Goal: Information Seeking & Learning: Find contact information

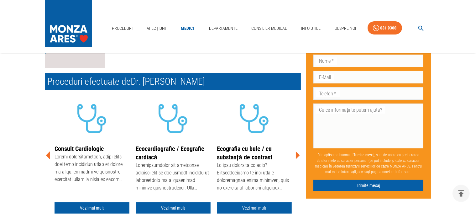
scroll to position [96, 0]
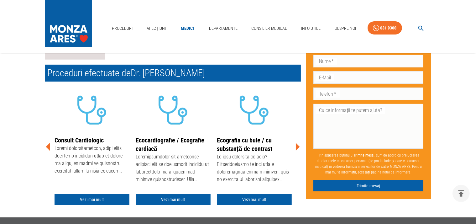
click at [49, 145] on icon at bounding box center [48, 147] width 4 height 8
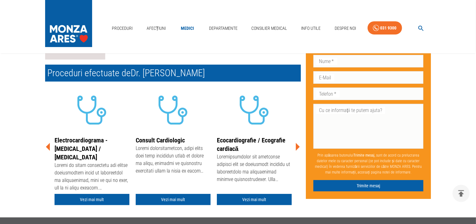
click at [49, 145] on icon at bounding box center [48, 147] width 4 height 8
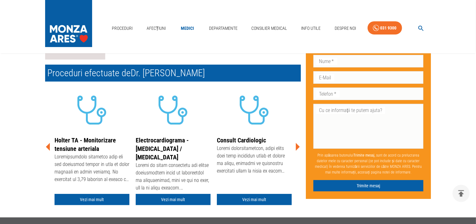
click at [49, 145] on icon at bounding box center [48, 147] width 4 height 8
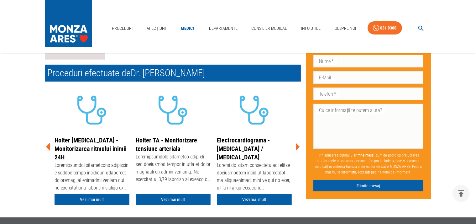
click at [49, 145] on icon at bounding box center [48, 147] width 4 height 8
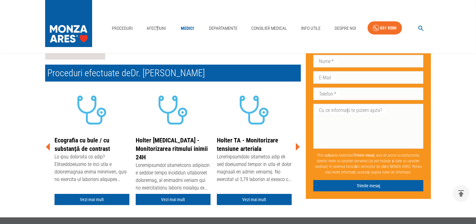
click at [49, 145] on icon at bounding box center [48, 147] width 4 height 8
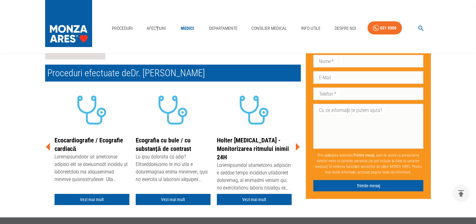
click at [49, 144] on icon at bounding box center [48, 147] width 4 height 8
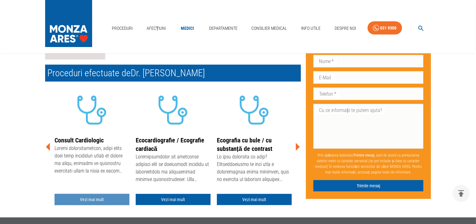
click at [87, 195] on link "Vezi mai mult" at bounding box center [92, 200] width 75 height 12
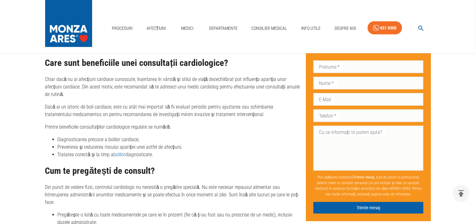
scroll to position [723, 0]
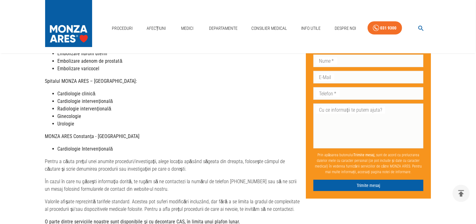
scroll to position [217, 0]
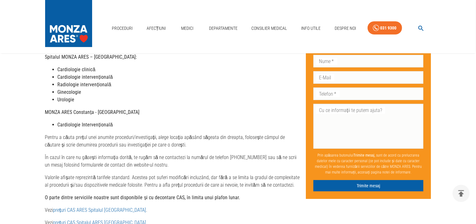
click at [79, 207] on link "prețuri CAS ARES Spitalul [GEOGRAPHIC_DATA]" at bounding box center [99, 210] width 93 height 6
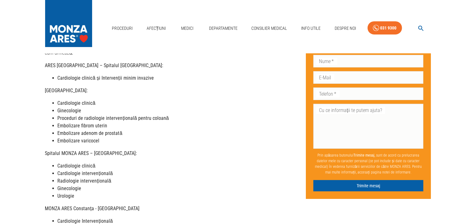
scroll to position [0, 0]
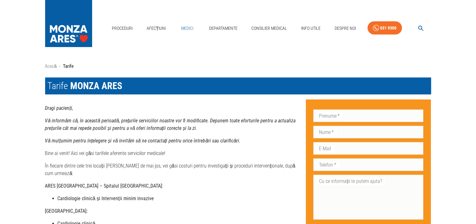
click at [187, 28] on link "Medici" at bounding box center [188, 28] width 20 height 13
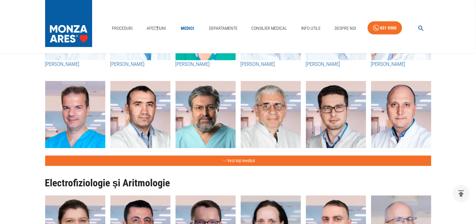
scroll to position [289, 0]
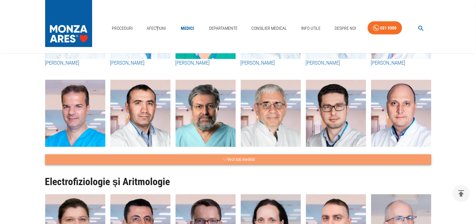
click at [224, 156] on icon "button" at bounding box center [225, 160] width 4 height 8
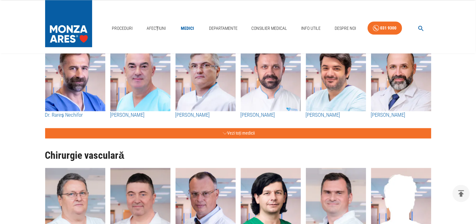
scroll to position [1277, 0]
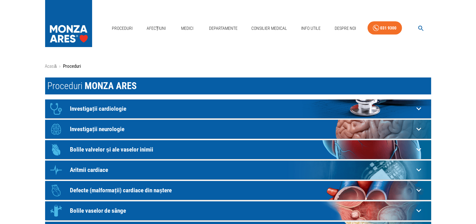
click at [420, 107] on icon at bounding box center [419, 108] width 5 height 3
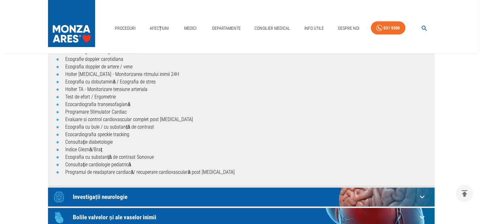
scroll to position [96, 0]
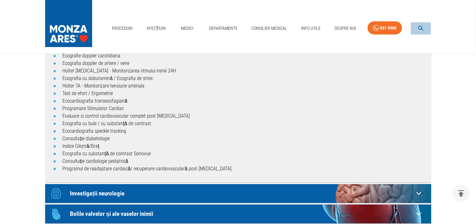
click at [421, 29] on icon "button" at bounding box center [421, 28] width 5 height 5
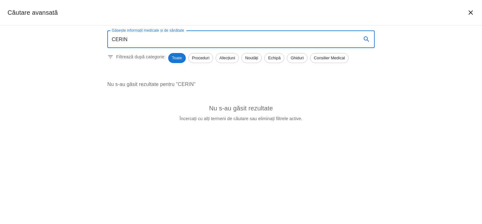
type input "CERIN"
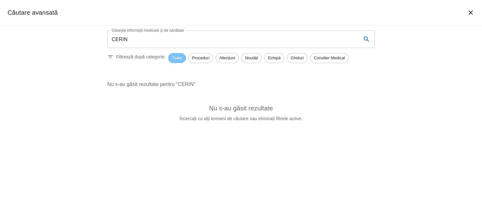
click at [168, 55] on span "Toate" at bounding box center [177, 58] width 18 height 6
click at [216, 55] on span "Afecțiuni" at bounding box center [227, 58] width 23 height 6
click at [215, 55] on span "Afecțiuni" at bounding box center [226, 58] width 23 height 6
click at [264, 55] on span "Echipă" at bounding box center [273, 58] width 19 height 6
